Goal: Transaction & Acquisition: Book appointment/travel/reservation

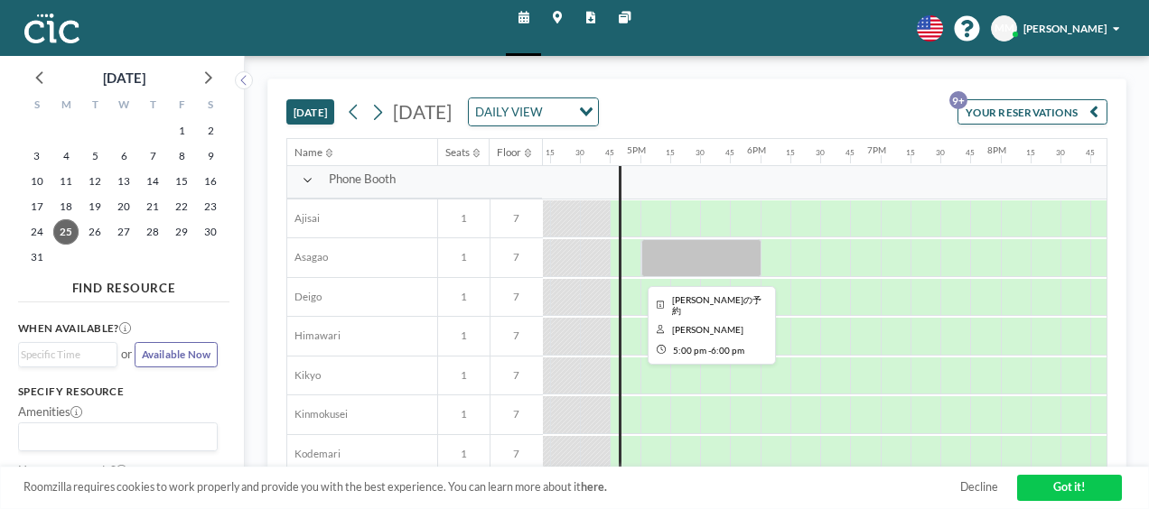
scroll to position [433, 1944]
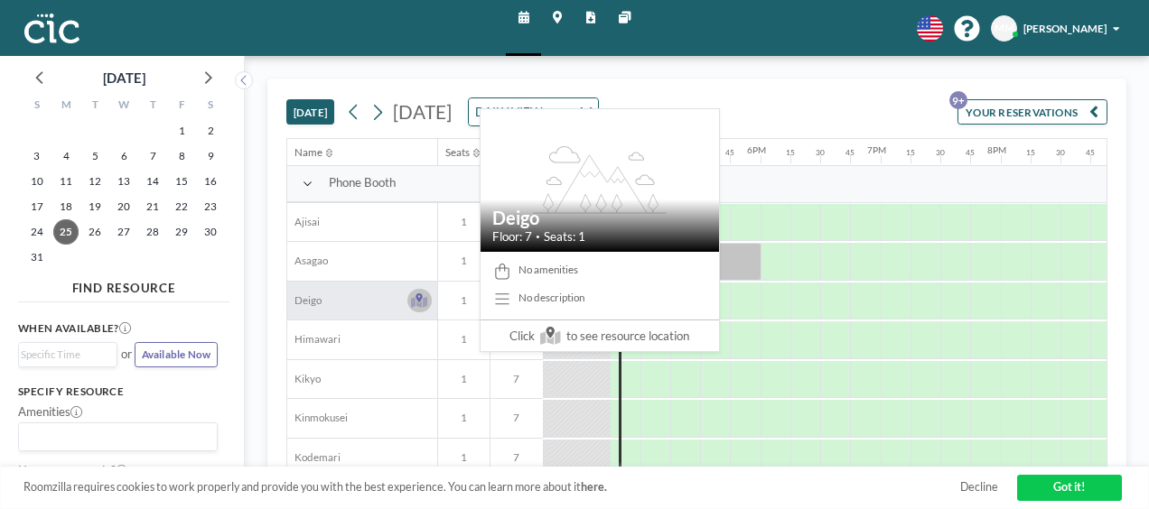
click at [421, 298] on icon at bounding box center [419, 300] width 17 height 15
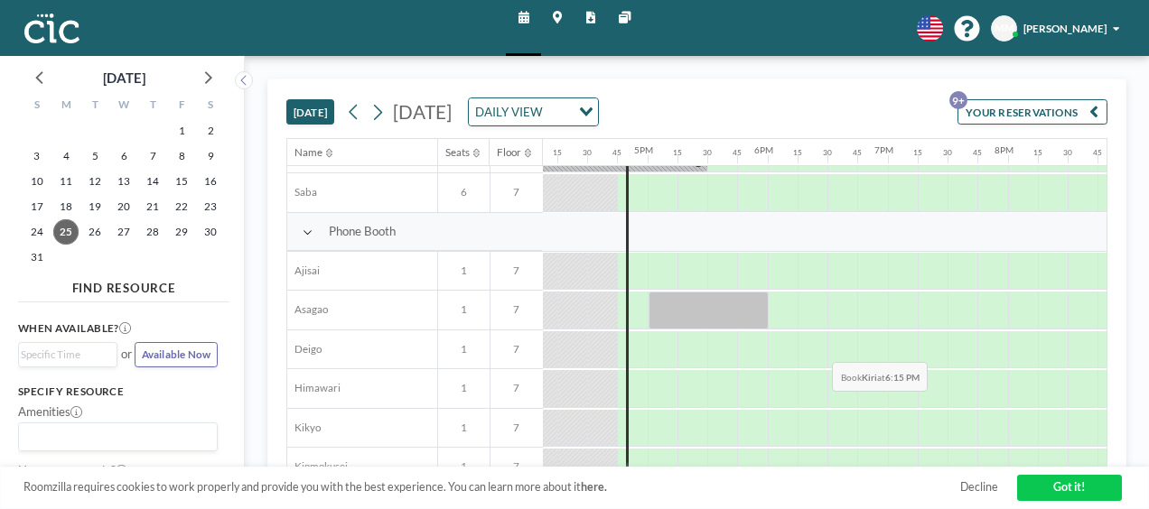
scroll to position [385, 1937]
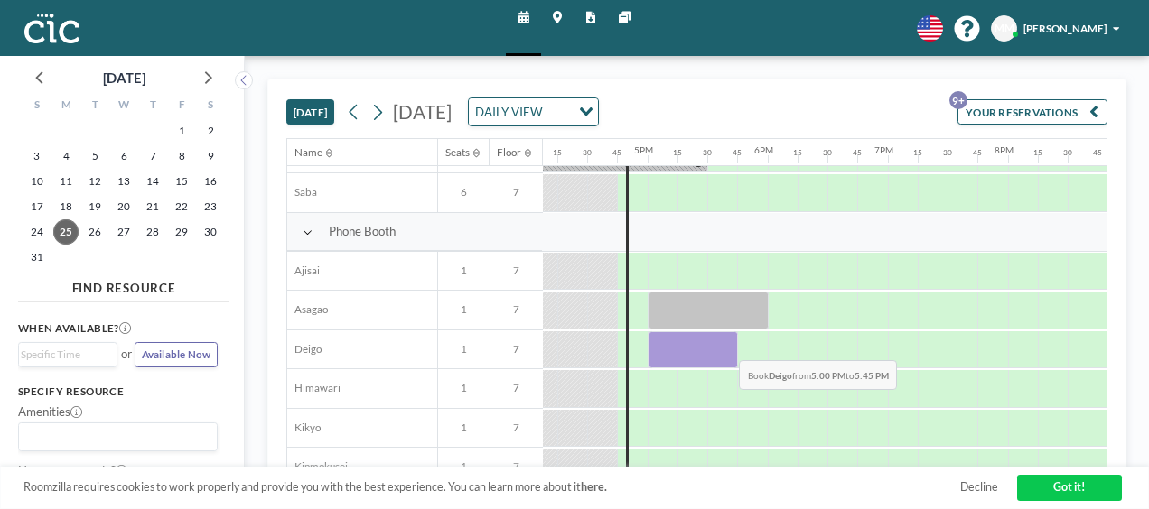
drag, startPoint x: 661, startPoint y: 346, endPoint x: 725, endPoint y: 345, distance: 64.1
click at [725, 345] on div at bounding box center [693, 350] width 90 height 38
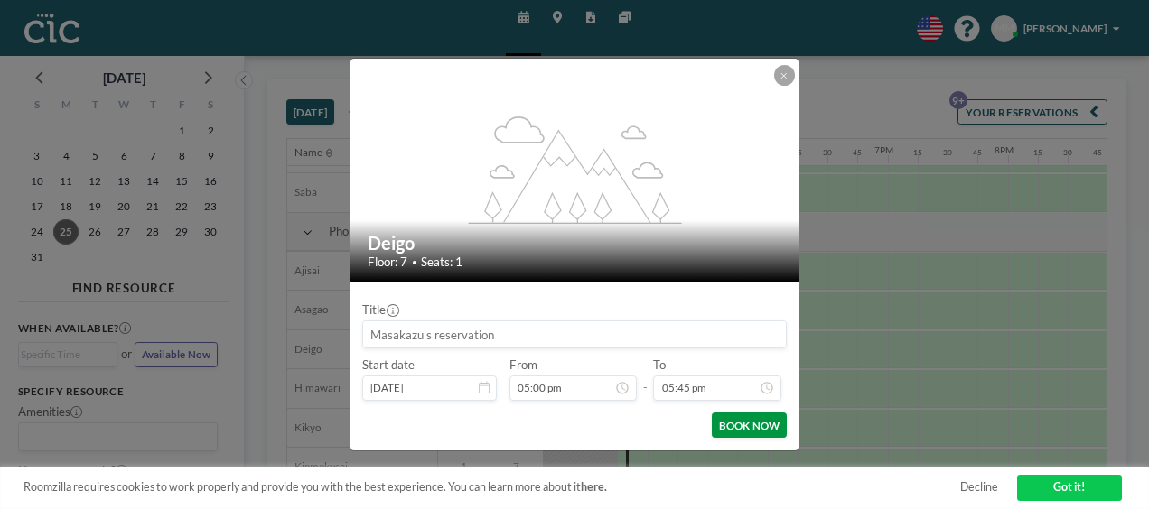
scroll to position [0, 0]
click at [745, 428] on button "BOOK NOW" at bounding box center [749, 425] width 75 height 25
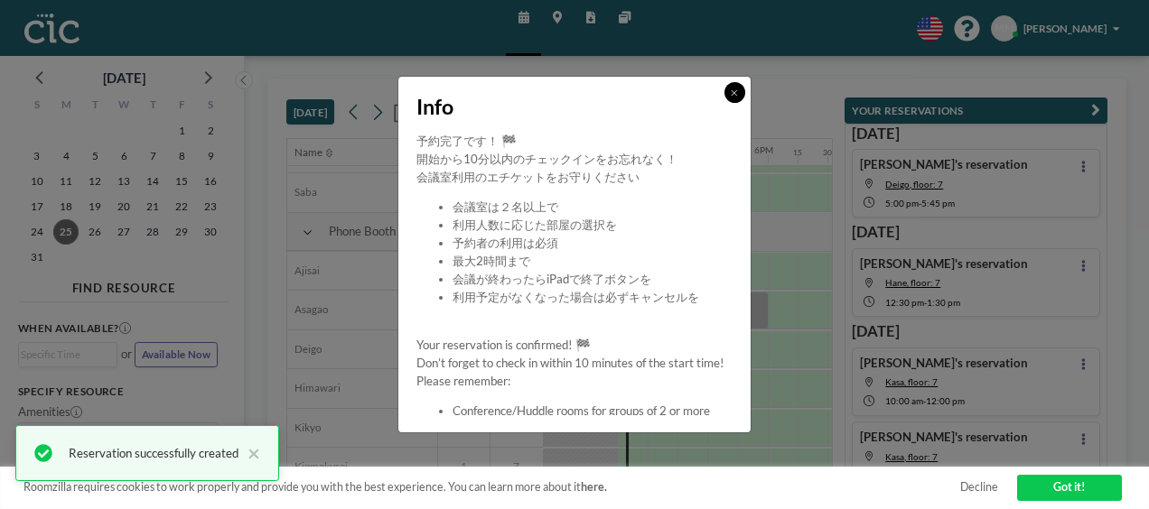
click at [743, 96] on button at bounding box center [734, 92] width 21 height 21
